Goal: Answer question/provide support

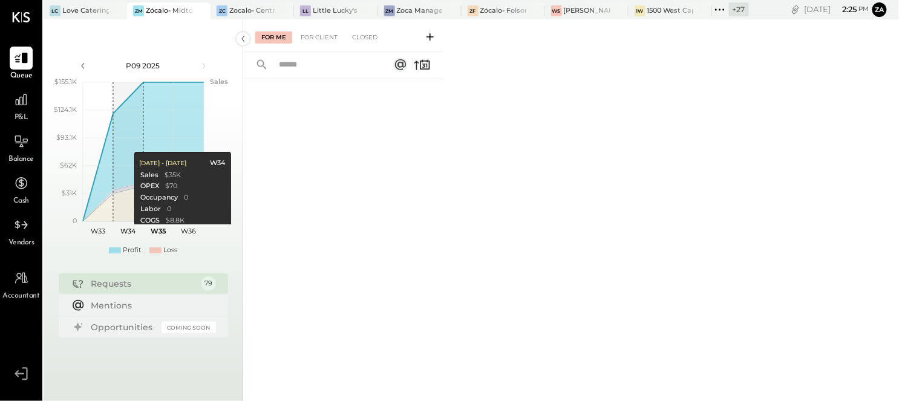
click at [337, 146] on div at bounding box center [343, 225] width 200 height 292
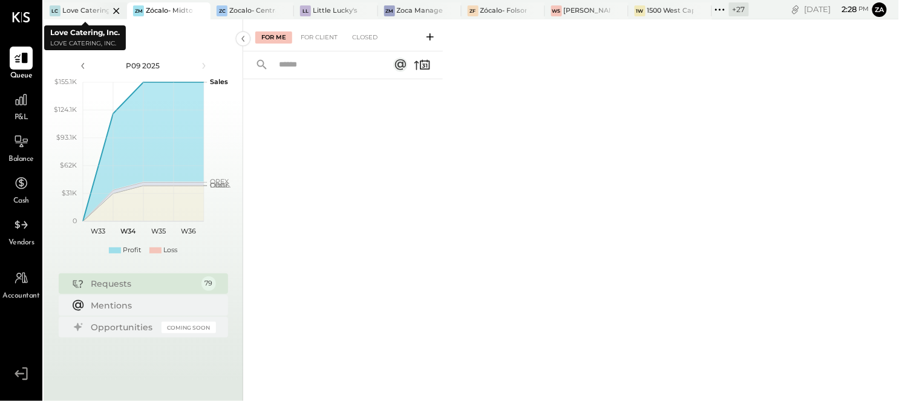
click at [80, 7] on div "Love Catering, Inc." at bounding box center [85, 11] width 47 height 10
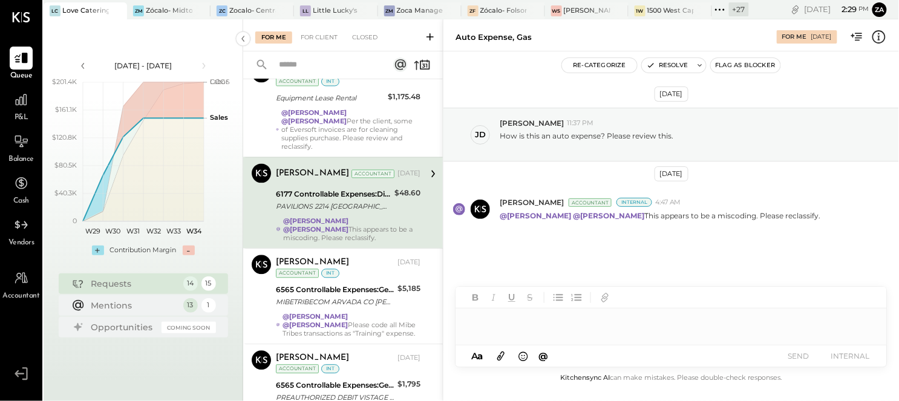
scroll to position [712, 0]
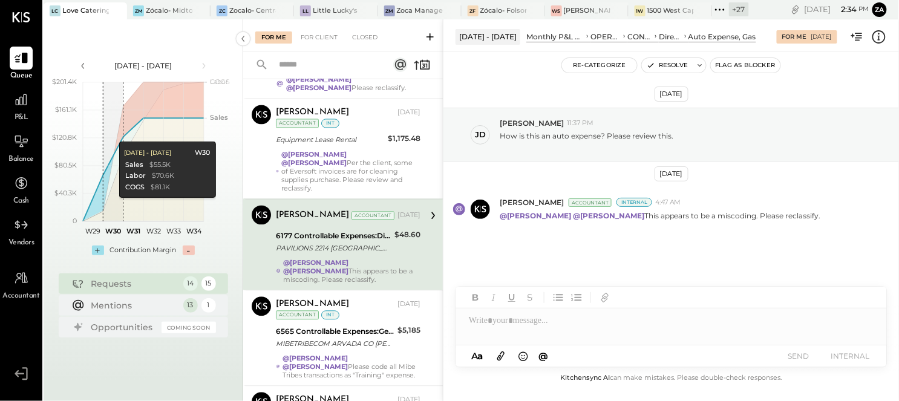
click at [781, 241] on div "[DATE] [PERSON_NAME] 11:37 PM How is this an auto expense? Please review this. …" at bounding box center [672, 202] width 456 height 240
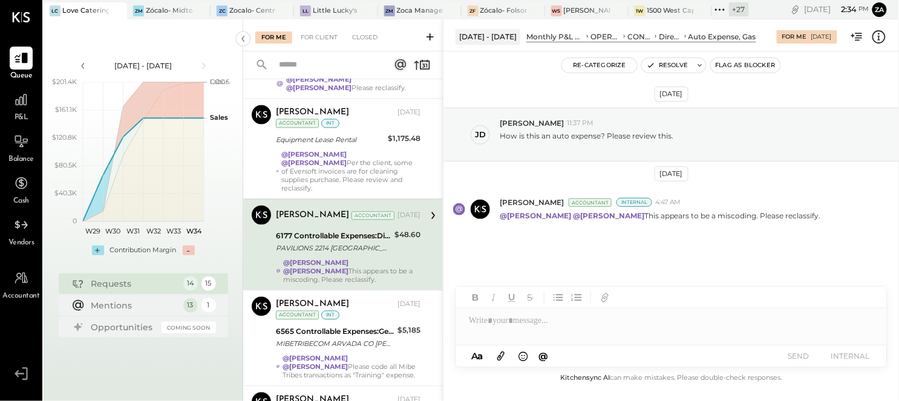
scroll to position [914, 0]
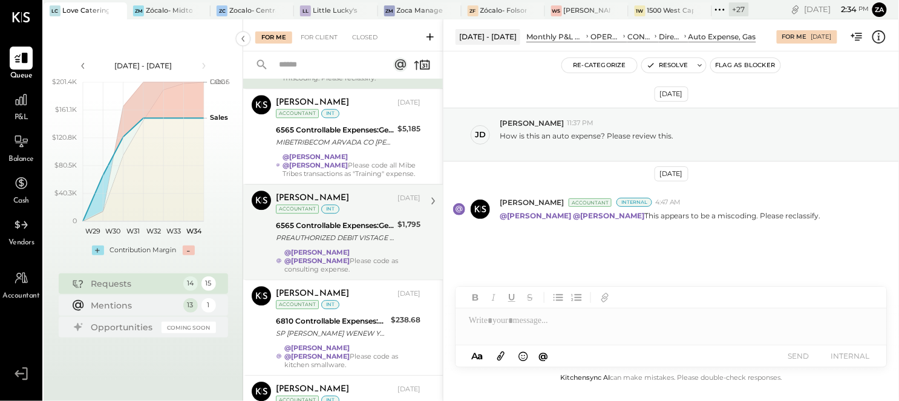
click at [313, 220] on div "6565 Controllable Expenses:General & Administrative Expenses:Professional Educa…" at bounding box center [335, 226] width 118 height 12
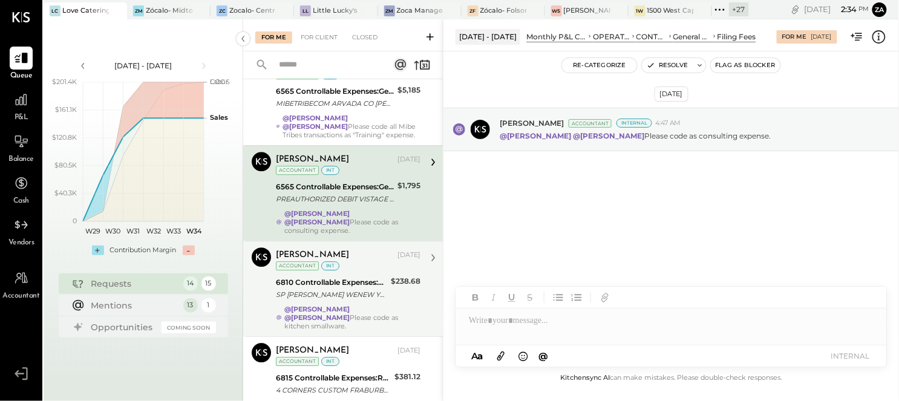
scroll to position [970, 0]
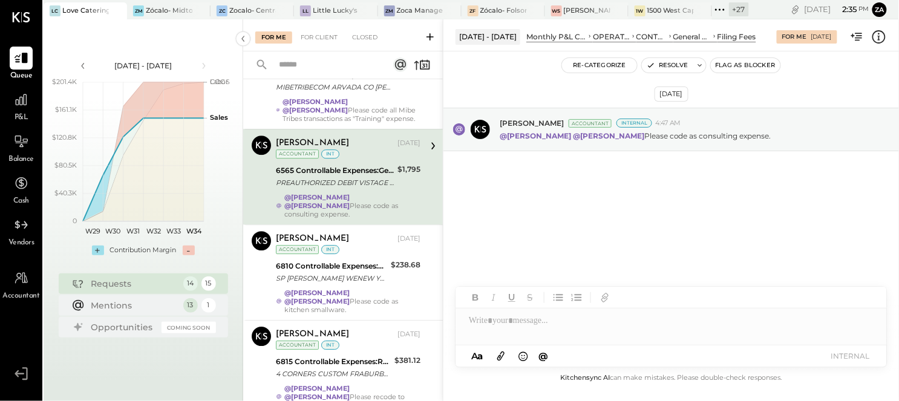
click at [626, 237] on div "[DATE] [PERSON_NAME] Accountant Internal 4:47 AM @[PERSON_NAME] @[PERSON_NAME] …" at bounding box center [672, 162] width 456 height 160
click at [700, 218] on div "[DATE] [PERSON_NAME] Accountant Internal 4:47 AM @[PERSON_NAME] @[PERSON_NAME] …" at bounding box center [672, 162] width 456 height 160
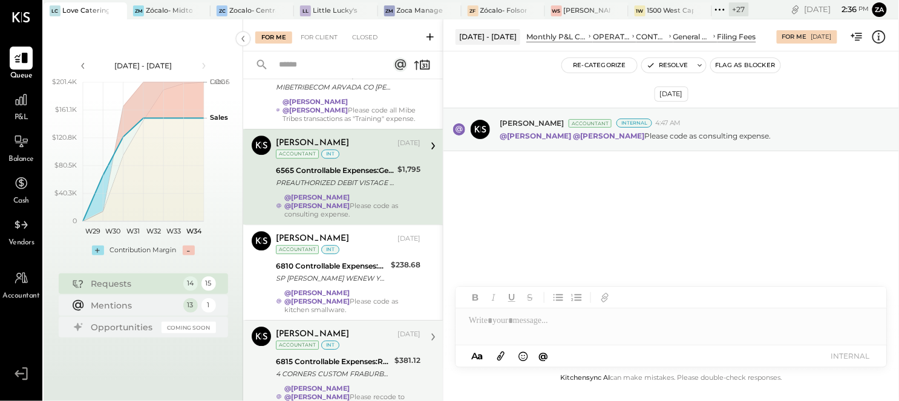
click at [395, 355] on div "$381.12" at bounding box center [408, 368] width 26 height 27
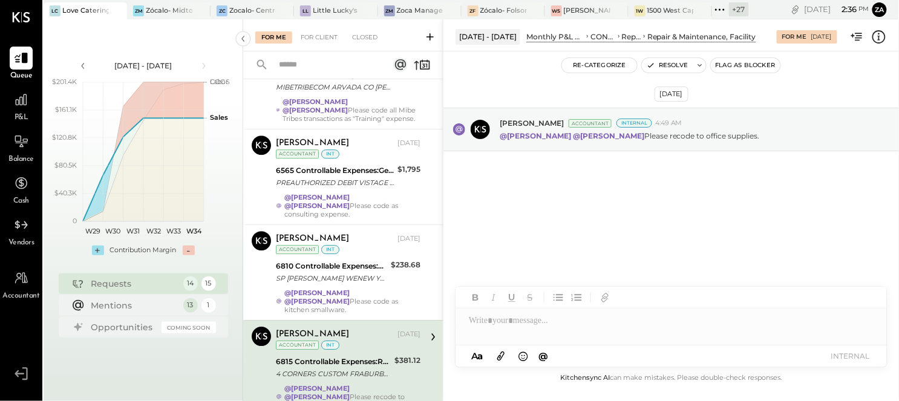
click at [637, 266] on div "[DATE] [PERSON_NAME] Accountant Internal 4:49 AM @[PERSON_NAME] @[PERSON_NAME] …" at bounding box center [672, 211] width 456 height 320
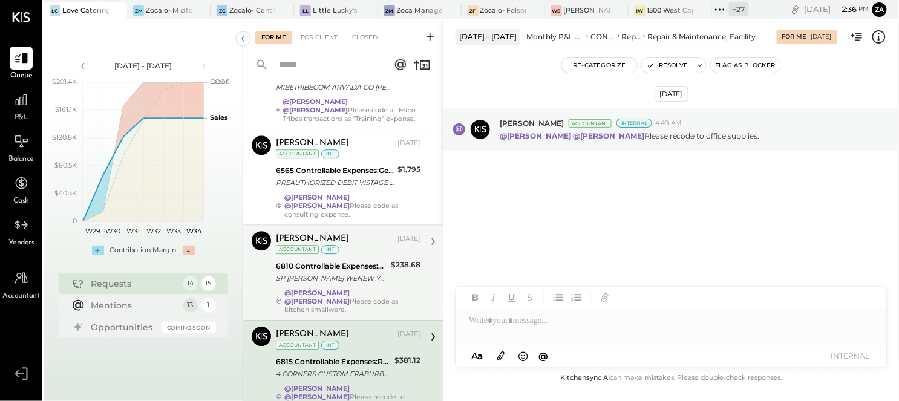
click at [315, 272] on div "SP [PERSON_NAME] WENEW YORK NY [PERSON_NAME]-73006-CH_3RLZPGJ3 [PHONE_NUMBER] S…" at bounding box center [331, 278] width 111 height 12
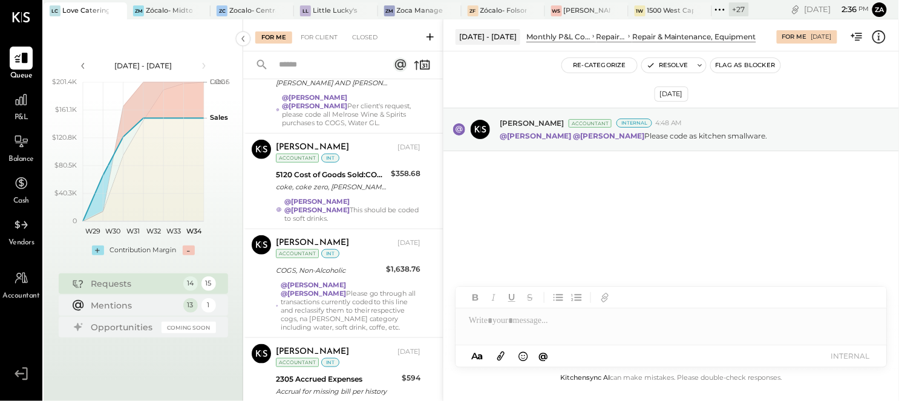
scroll to position [162, 0]
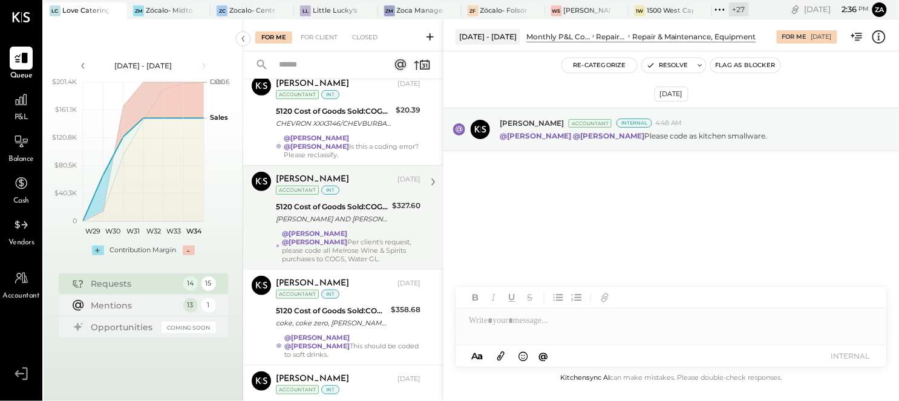
click at [346, 229] on div "@[PERSON_NAME] @[PERSON_NAME] Per client's request, please code all Melrose Win…" at bounding box center [351, 246] width 139 height 34
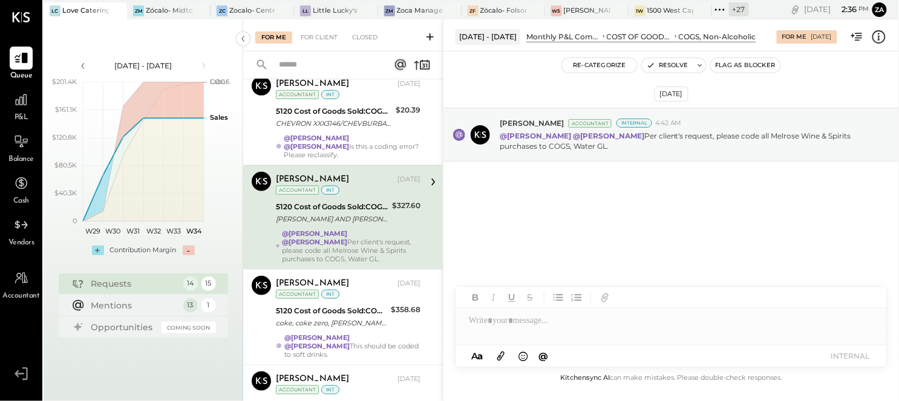
click at [637, 231] on div "[DATE] [PERSON_NAME] Accountant Internal 4:42 AM @[PERSON_NAME] @[PERSON_NAME] …" at bounding box center [672, 167] width 456 height 171
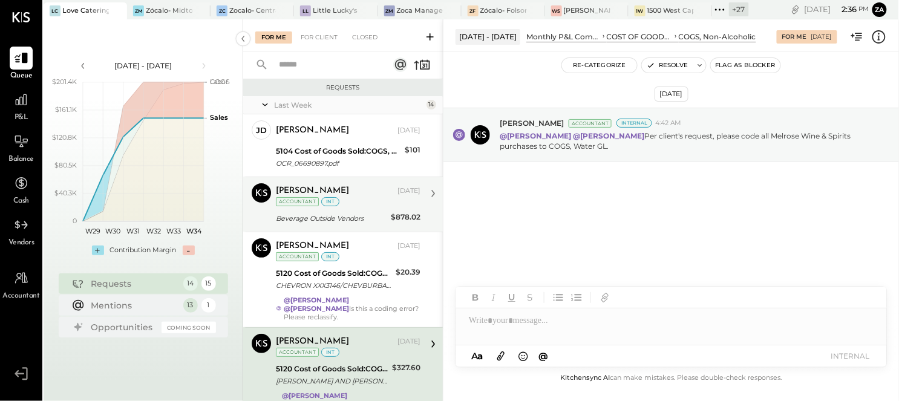
click at [335, 198] on div "int" at bounding box center [330, 201] width 18 height 9
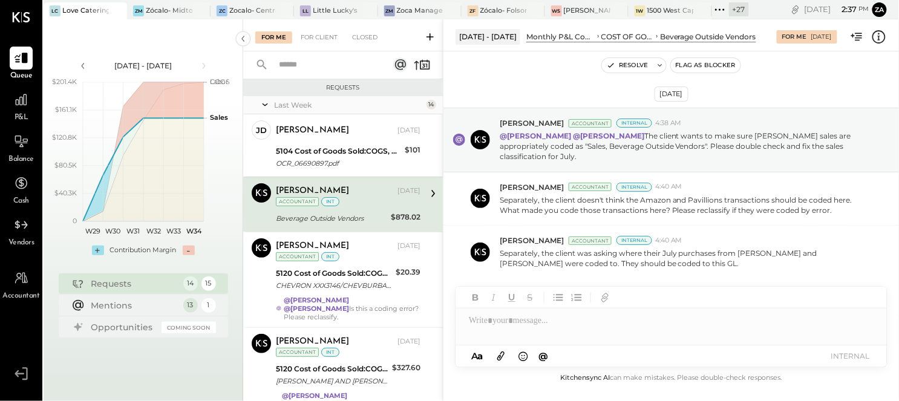
click at [639, 331] on div at bounding box center [672, 321] width 432 height 24
click at [741, 269] on div "[PERSON_NAME] Accountant Internal 4:40 AM Separately, the client was asking whe…" at bounding box center [672, 252] width 456 height 53
click at [625, 329] on div at bounding box center [672, 321] width 432 height 24
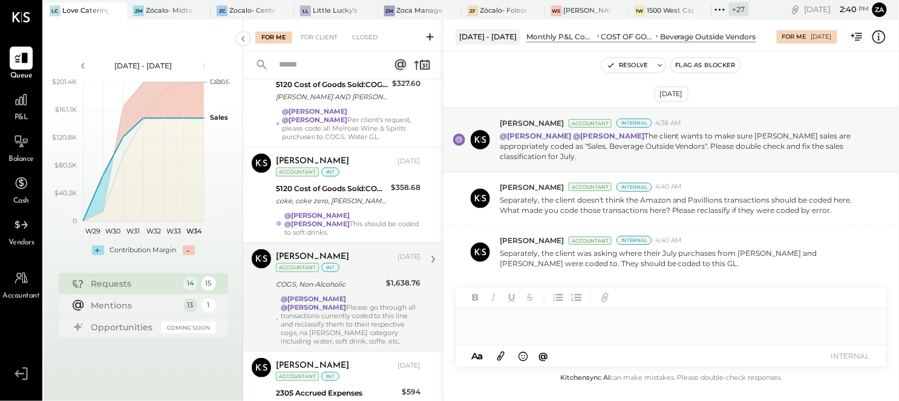
scroll to position [403, 0]
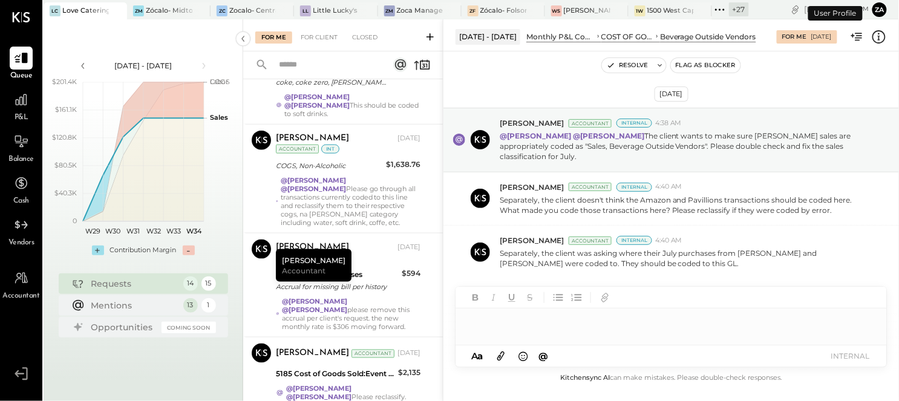
click at [878, 12] on button "Za" at bounding box center [880, 9] width 15 height 15
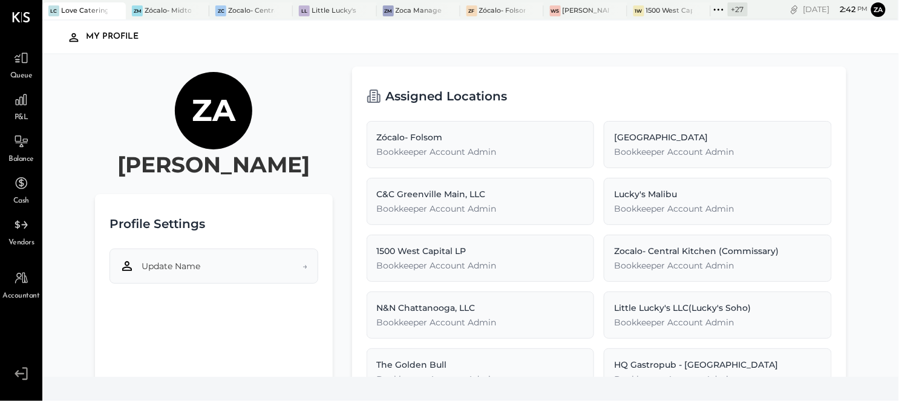
scroll to position [53, 0]
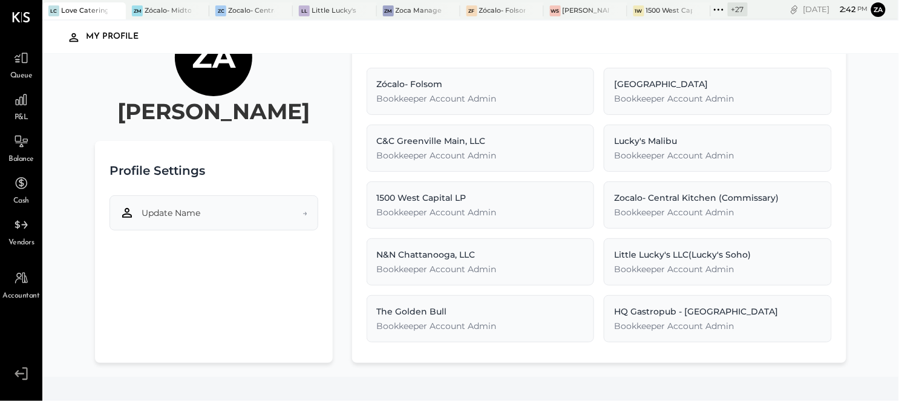
click at [268, 213] on button "Update Name →" at bounding box center [214, 212] width 209 height 35
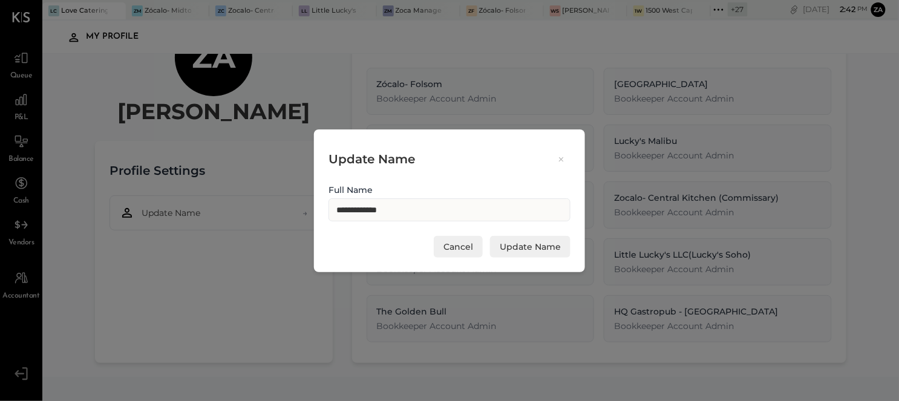
click at [467, 252] on button "Cancel" at bounding box center [458, 247] width 49 height 22
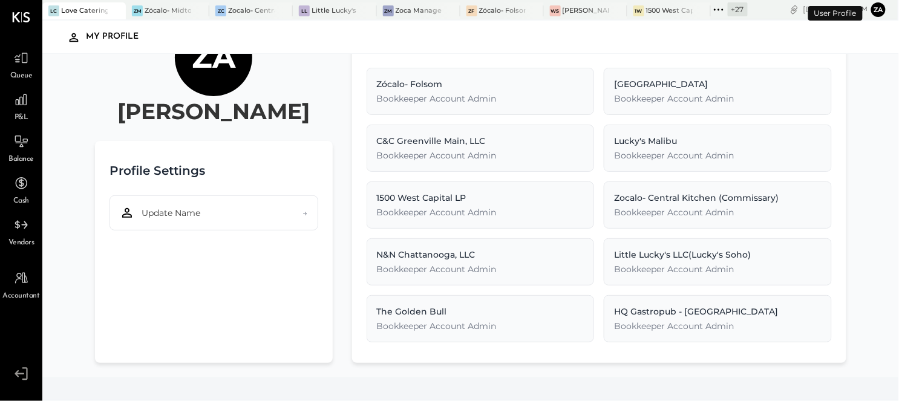
click at [878, 9] on button "Za" at bounding box center [879, 9] width 15 height 15
click at [880, 9] on button "Za" at bounding box center [879, 9] width 15 height 15
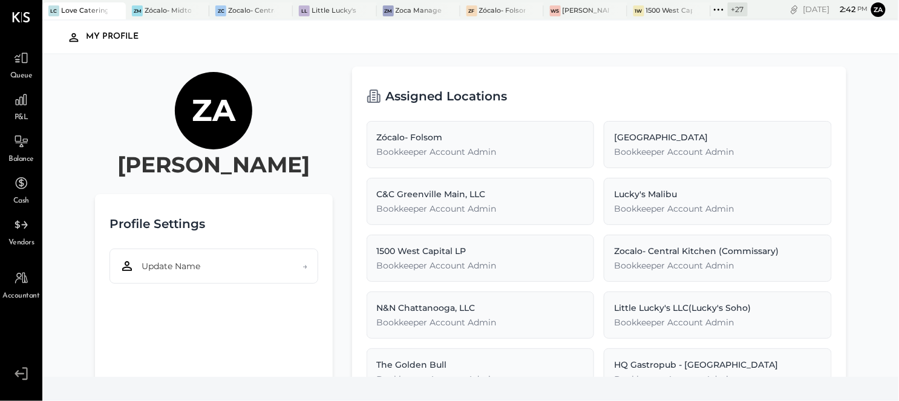
scroll to position [0, 0]
click at [27, 110] on div at bounding box center [21, 99] width 23 height 23
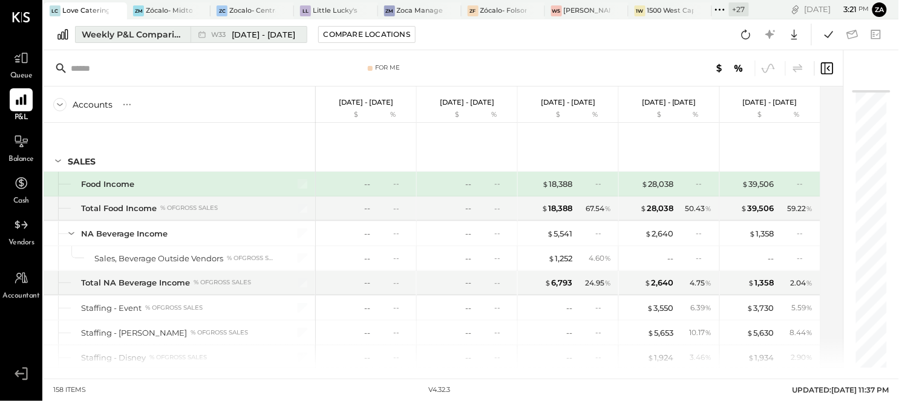
click at [133, 31] on div "Weekly P&L Comparison" at bounding box center [133, 34] width 102 height 12
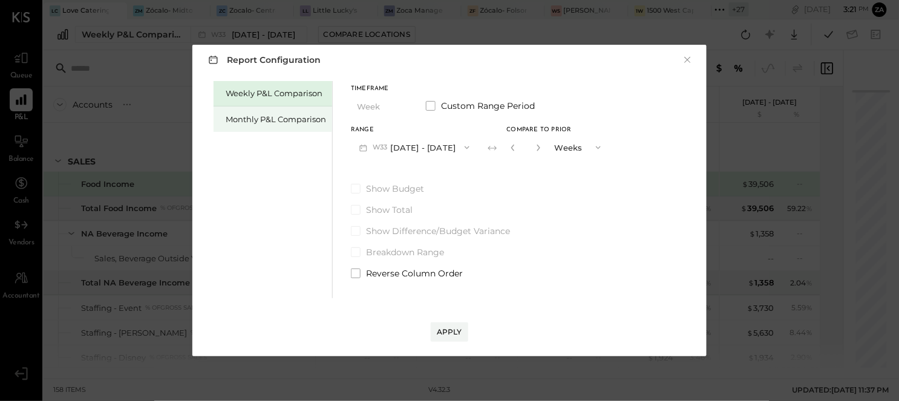
click at [257, 124] on div "Monthly P&L Comparison" at bounding box center [276, 119] width 100 height 11
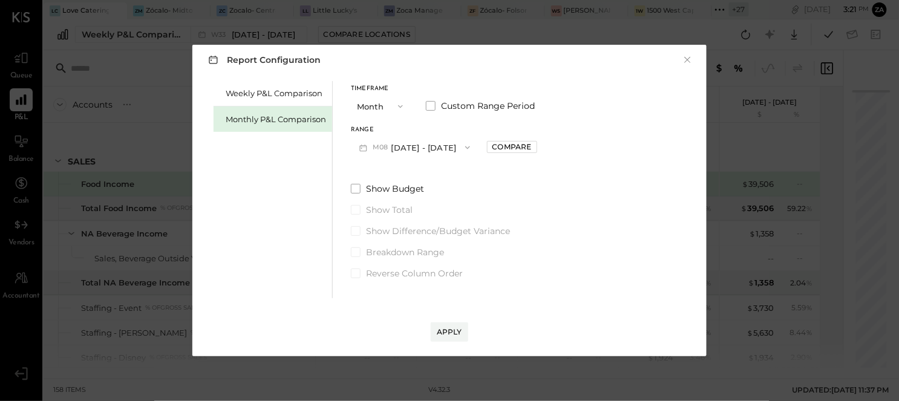
click at [463, 148] on icon "button" at bounding box center [468, 148] width 10 height 10
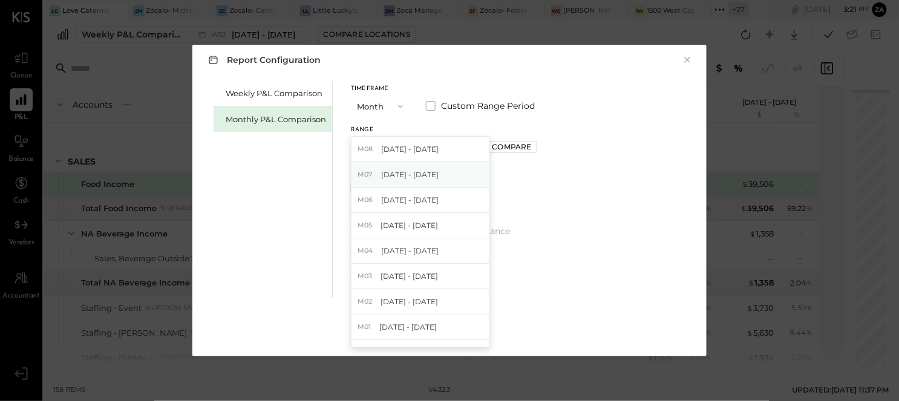
click at [415, 182] on div "M07 [DATE] - [DATE]" at bounding box center [421, 174] width 138 height 25
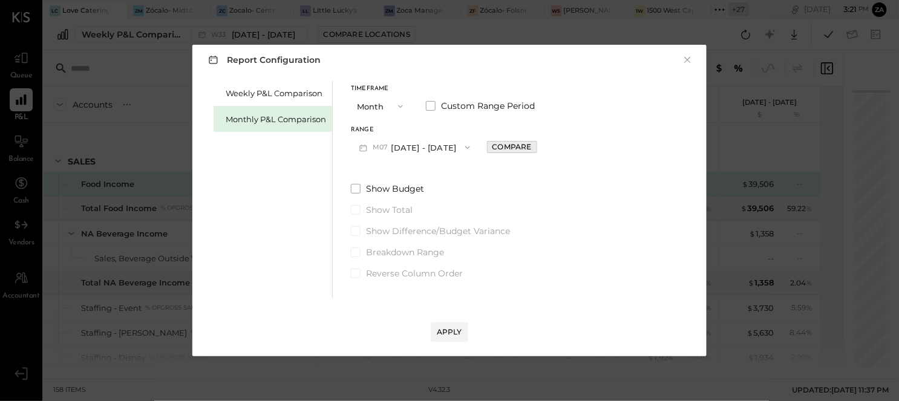
click at [497, 151] on div "Compare" at bounding box center [512, 147] width 39 height 10
click at [537, 148] on icon "button" at bounding box center [538, 148] width 3 height 7
type input "*"
click at [445, 329] on div "Apply" at bounding box center [449, 332] width 25 height 10
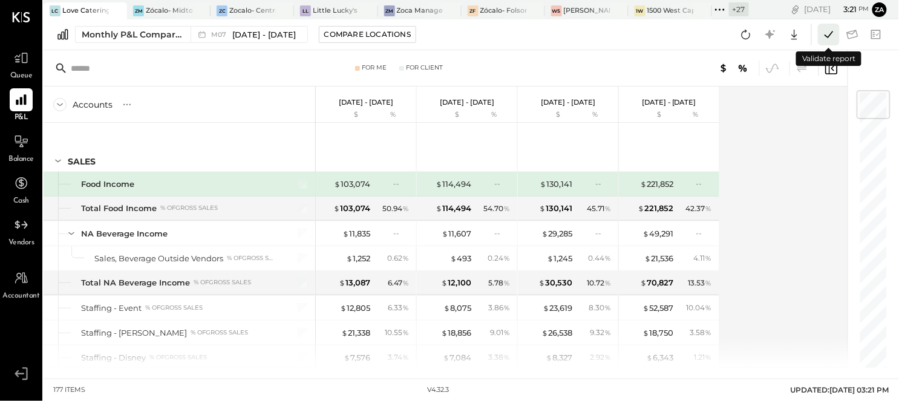
click at [831, 38] on icon at bounding box center [829, 35] width 16 height 16
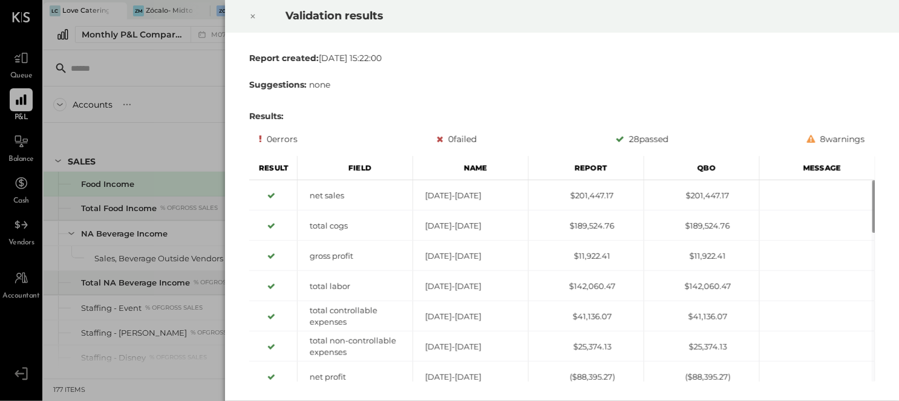
click at [249, 15] on icon at bounding box center [252, 16] width 7 height 15
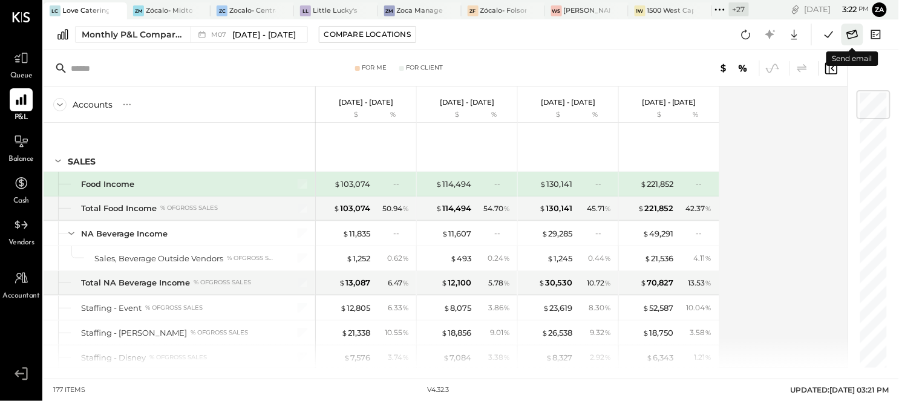
click at [854, 36] on icon at bounding box center [853, 35] width 16 height 16
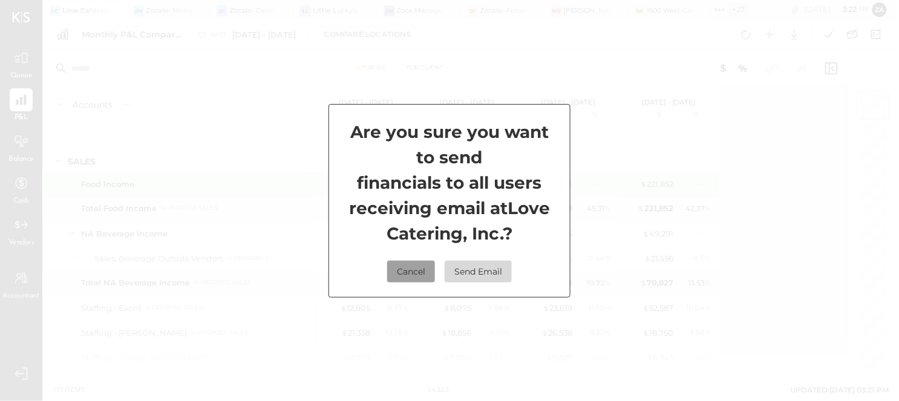
click at [396, 277] on button "Cancel" at bounding box center [411, 272] width 48 height 22
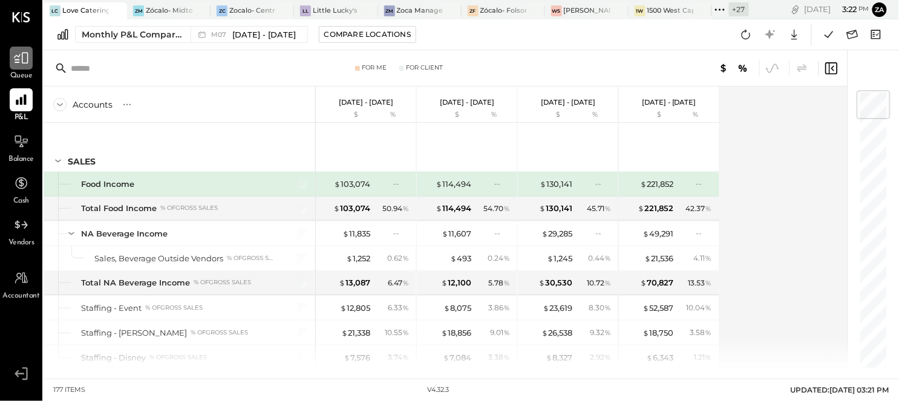
click at [21, 64] on icon at bounding box center [21, 58] width 16 height 16
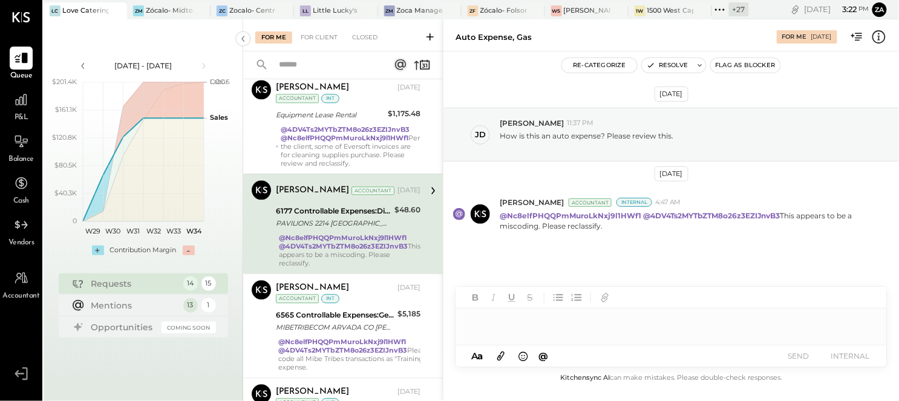
scroll to position [712, 0]
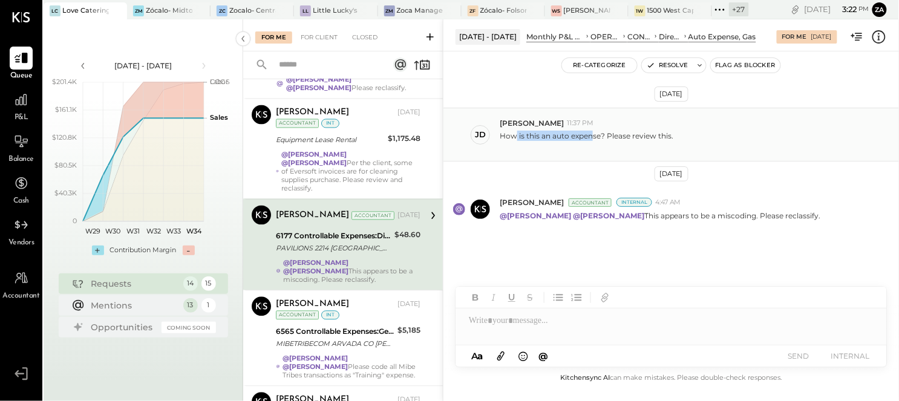
drag, startPoint x: 514, startPoint y: 136, endPoint x: 594, endPoint y: 140, distance: 80.0
click at [594, 140] on div "How is this an auto expense? Please review this." at bounding box center [587, 136] width 174 height 10
click at [519, 319] on div at bounding box center [672, 321] width 432 height 24
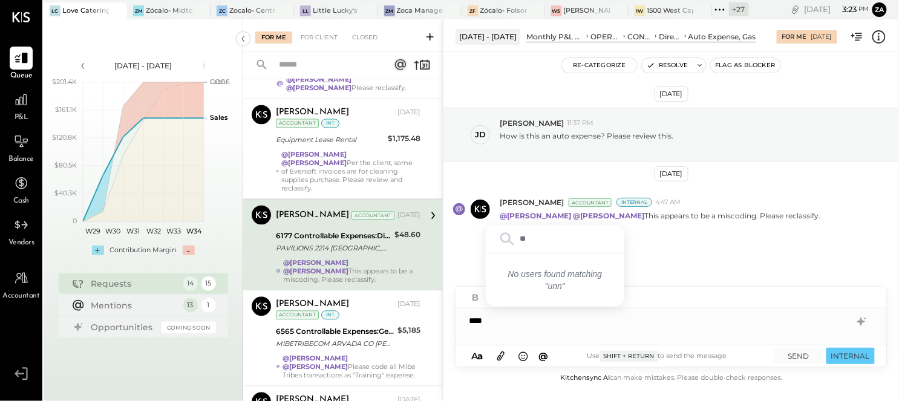
type input "*"
type input "*****"
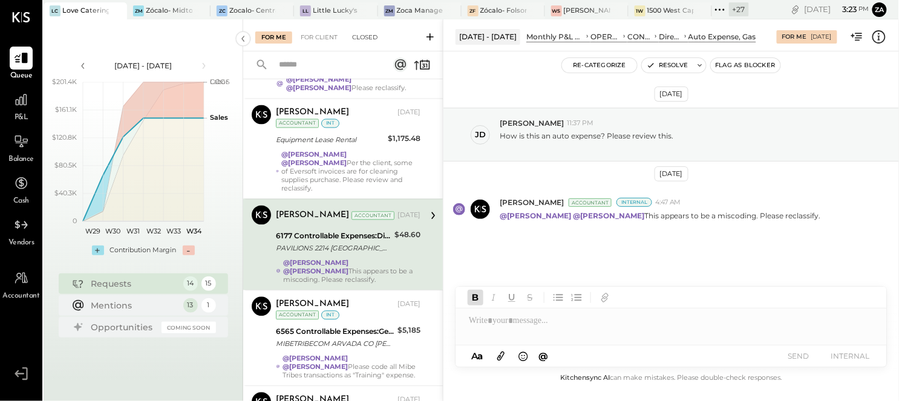
click at [367, 36] on div "Closed" at bounding box center [365, 37] width 38 height 12
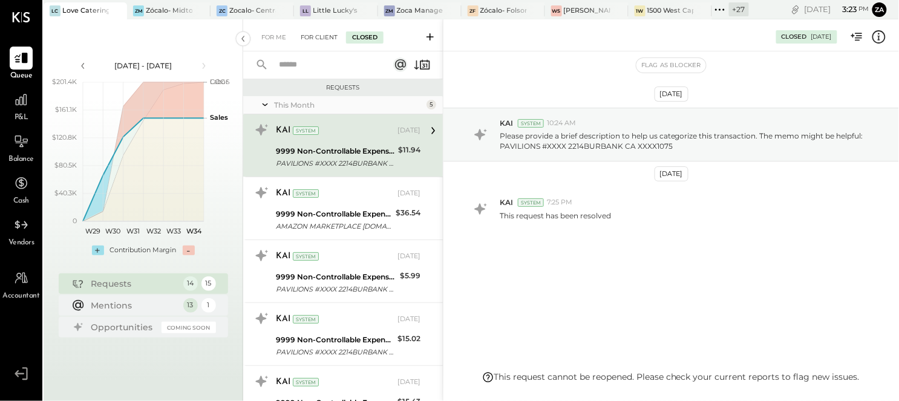
click at [306, 37] on div "For Client" at bounding box center [319, 37] width 49 height 12
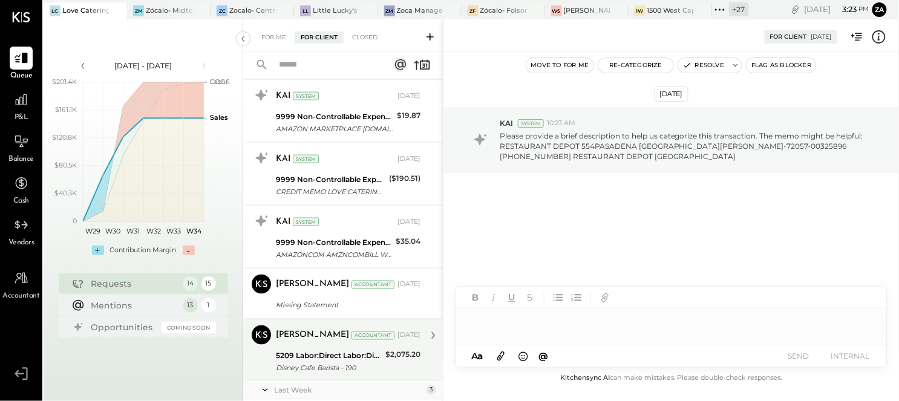
scroll to position [672, 0]
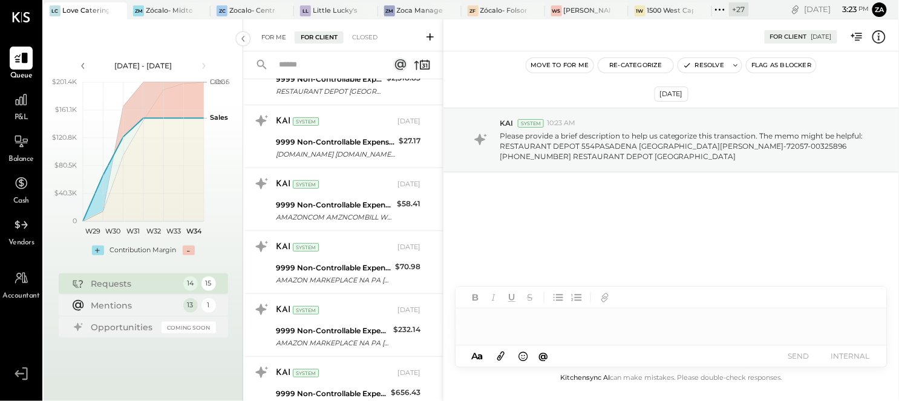
click at [275, 34] on div "For Me" at bounding box center [273, 37] width 37 height 12
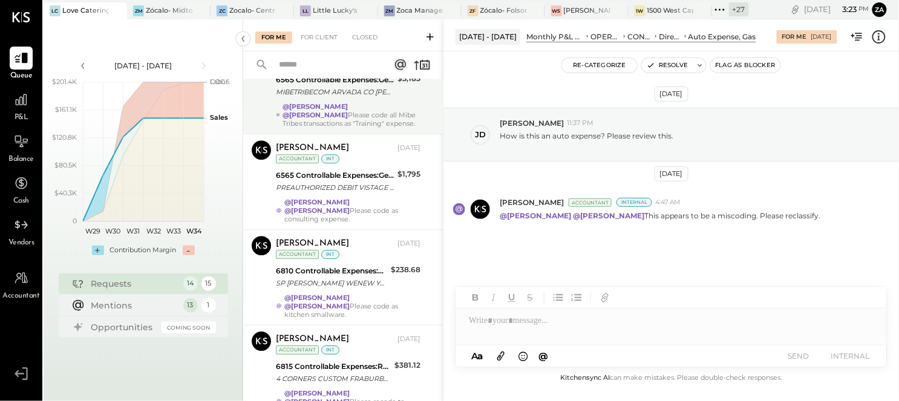
scroll to position [970, 0]
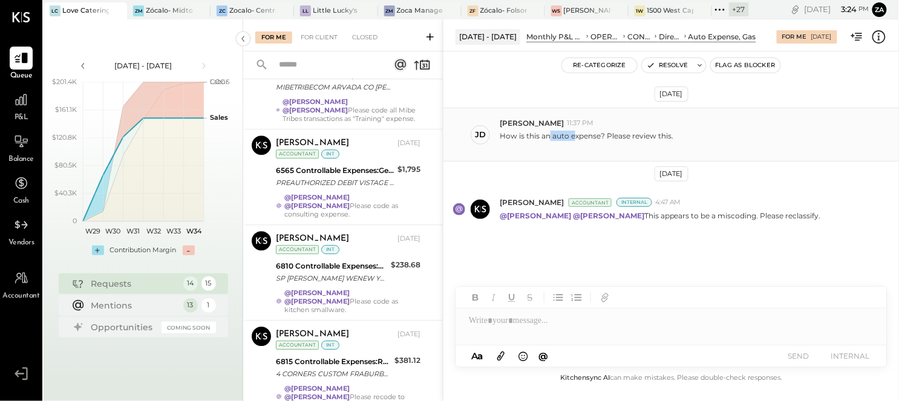
drag, startPoint x: 550, startPoint y: 138, endPoint x: 576, endPoint y: 138, distance: 26.0
click at [576, 138] on div "How is this an auto expense? Please review this." at bounding box center [587, 136] width 174 height 10
click at [818, 192] on div "[PERSON_NAME] Accountant Internal 4:47 AM @[PERSON_NAME] @[PERSON_NAME] This ap…" at bounding box center [672, 209] width 456 height 42
click at [605, 64] on button "Re-Categorize" at bounding box center [599, 65] width 75 height 15
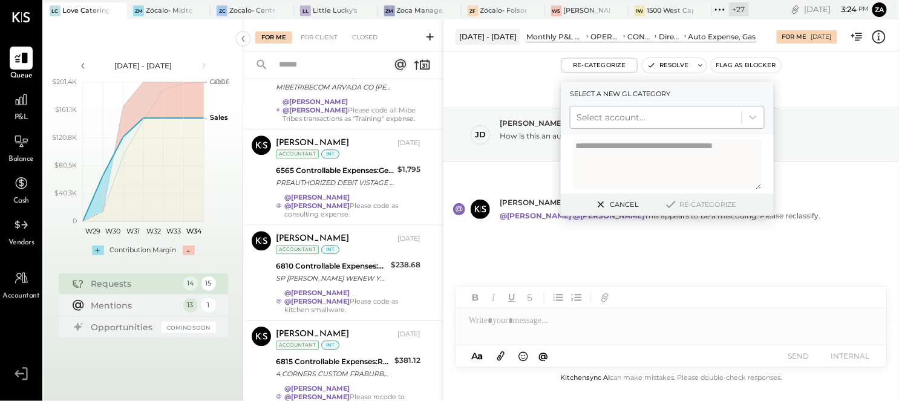
click at [599, 115] on div at bounding box center [656, 117] width 159 height 15
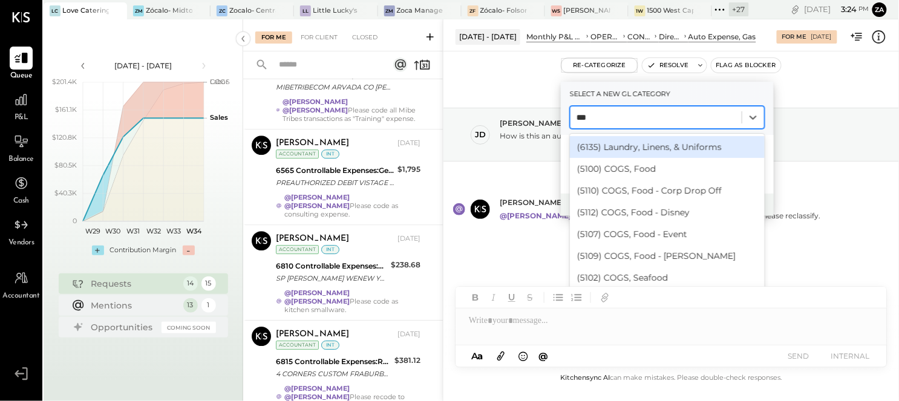
type input "****"
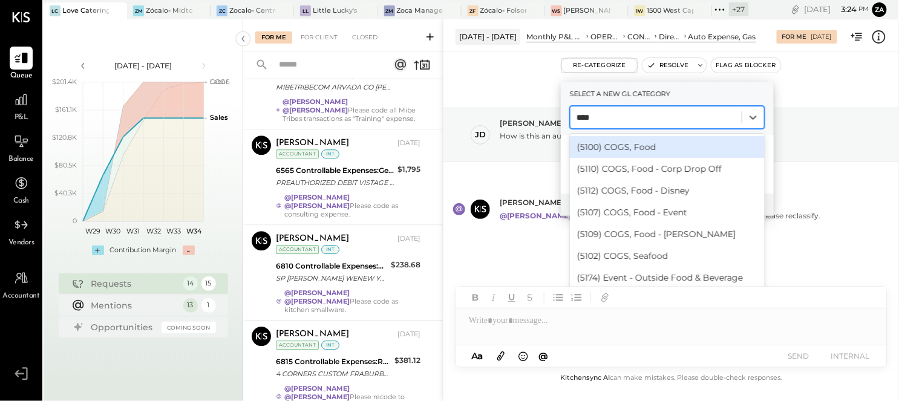
click at [640, 150] on div "(5100) COGS, Food" at bounding box center [667, 147] width 195 height 22
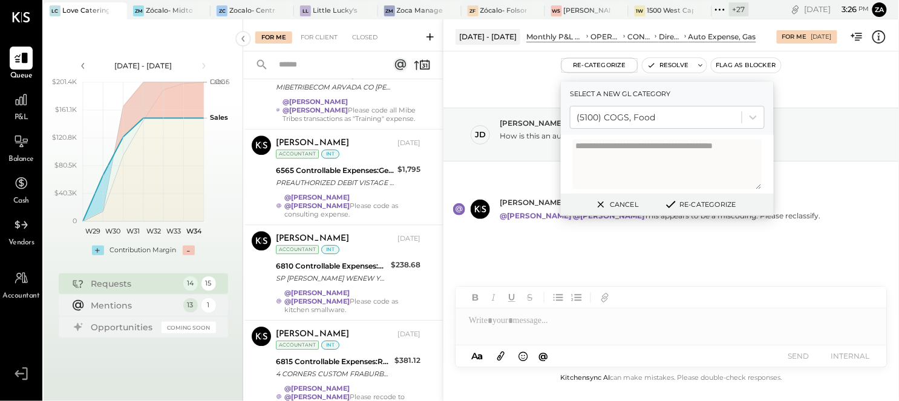
click at [618, 275] on div "[DATE] [PERSON_NAME] 11:37 PM How is this an auto expense? Please review this. …" at bounding box center [672, 202] width 456 height 240
click at [618, 195] on div "Cancel Re-Categorize" at bounding box center [667, 205] width 213 height 22
click at [616, 204] on button "Cancel" at bounding box center [616, 205] width 52 height 16
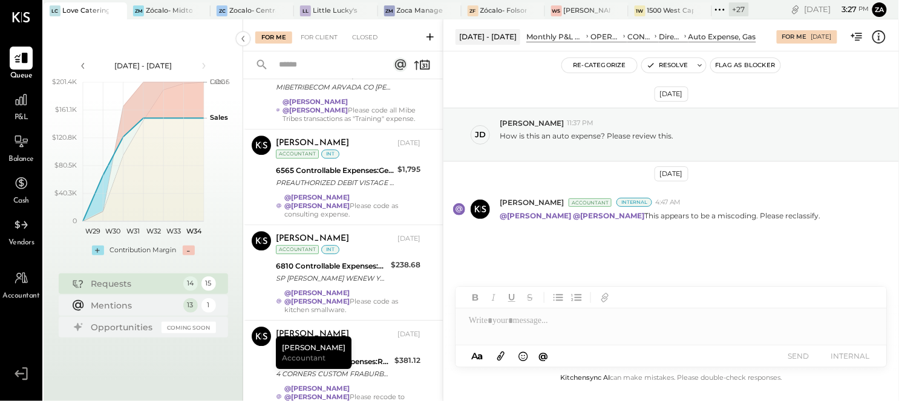
click at [696, 242] on div "[DATE] [PERSON_NAME] 11:37 PM How is this an auto expense? Please review this. …" at bounding box center [672, 202] width 456 height 240
